Goal: Transaction & Acquisition: Obtain resource

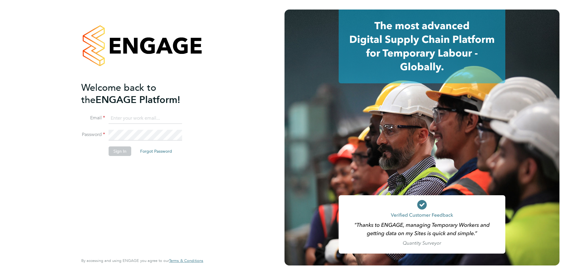
type input "abi.soady@cpplc.com"
click at [123, 152] on button "Sign In" at bounding box center [120, 152] width 23 height 10
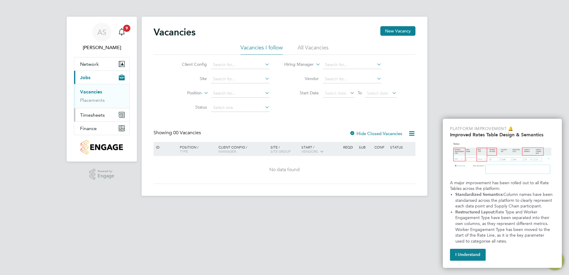
click at [97, 116] on span "Timesheets" at bounding box center [92, 115] width 25 height 6
click at [94, 130] on span "Finance" at bounding box center [88, 129] width 17 height 6
click at [107, 118] on link "Invoices & Credit Notes" at bounding box center [98, 122] width 37 height 12
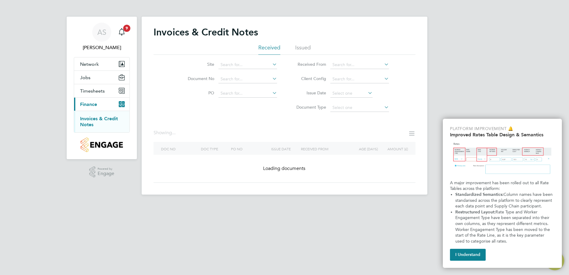
click at [481, 259] on button "I Understand" at bounding box center [468, 255] width 36 height 12
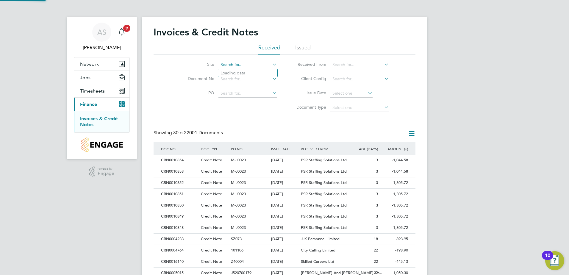
click at [252, 65] on input at bounding box center [248, 65] width 59 height 8
click at [242, 73] on li "Peel Phase 4" at bounding box center [247, 73] width 59 height 8
type input "Peel Phase 4"
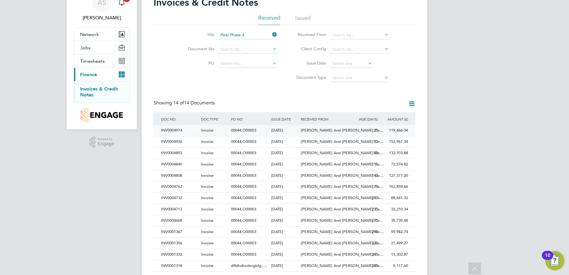
click at [331, 129] on span "[PERSON_NAME] And [PERSON_NAME] Co…" at bounding box center [342, 130] width 83 height 5
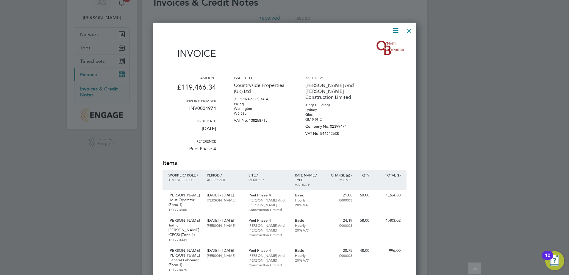
click at [397, 33] on icon at bounding box center [395, 30] width 7 height 7
click at [393, 43] on li "Download Invoice" at bounding box center [377, 45] width 41 height 8
click at [409, 32] on div at bounding box center [409, 29] width 11 height 11
